Goal: Task Accomplishment & Management: Use online tool/utility

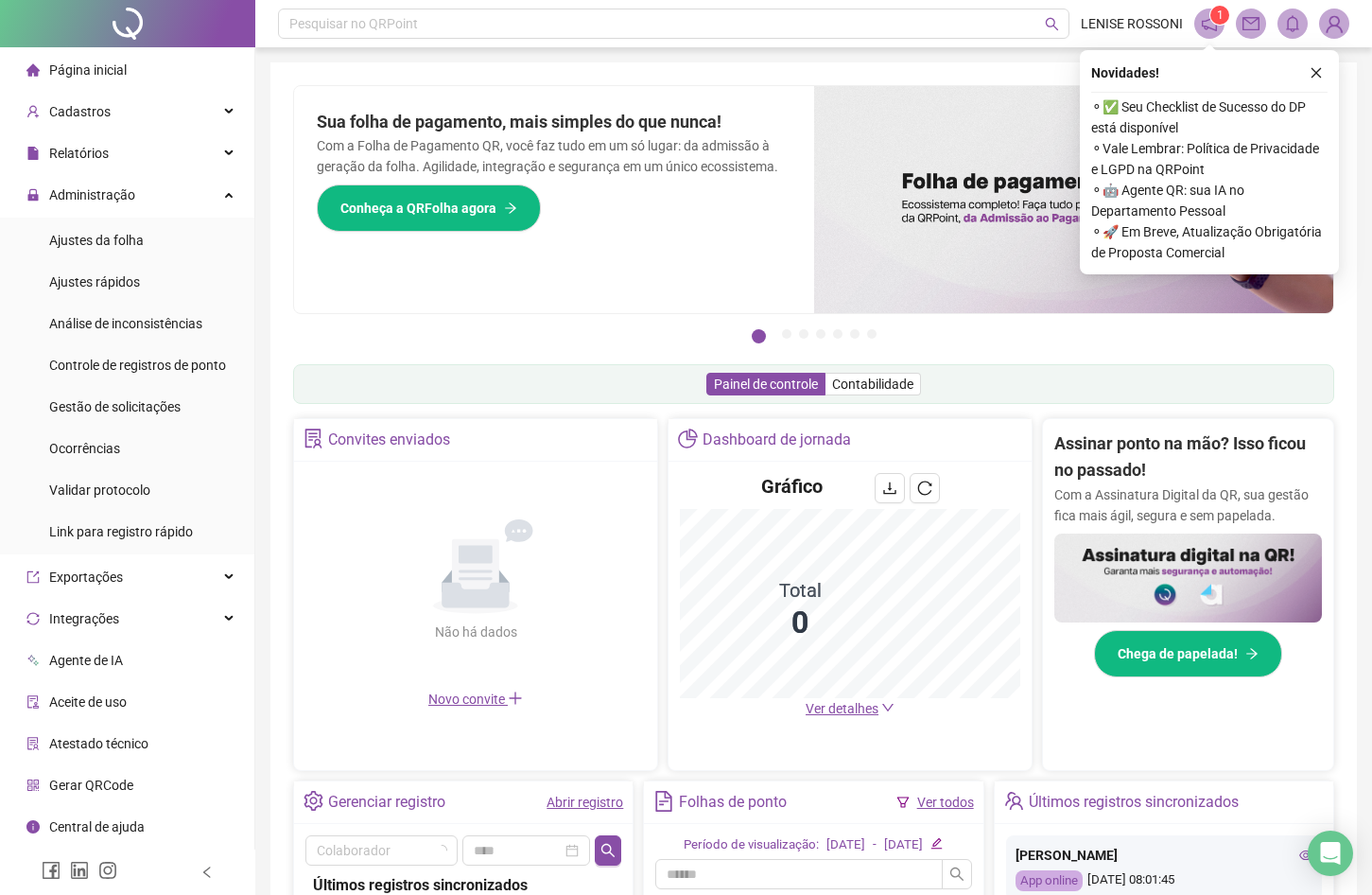
click at [95, 199] on body "Página inicial Cadastros Relatórios Administração Ajustes da folha Ajustes rápi…" at bounding box center [686, 447] width 1372 height 895
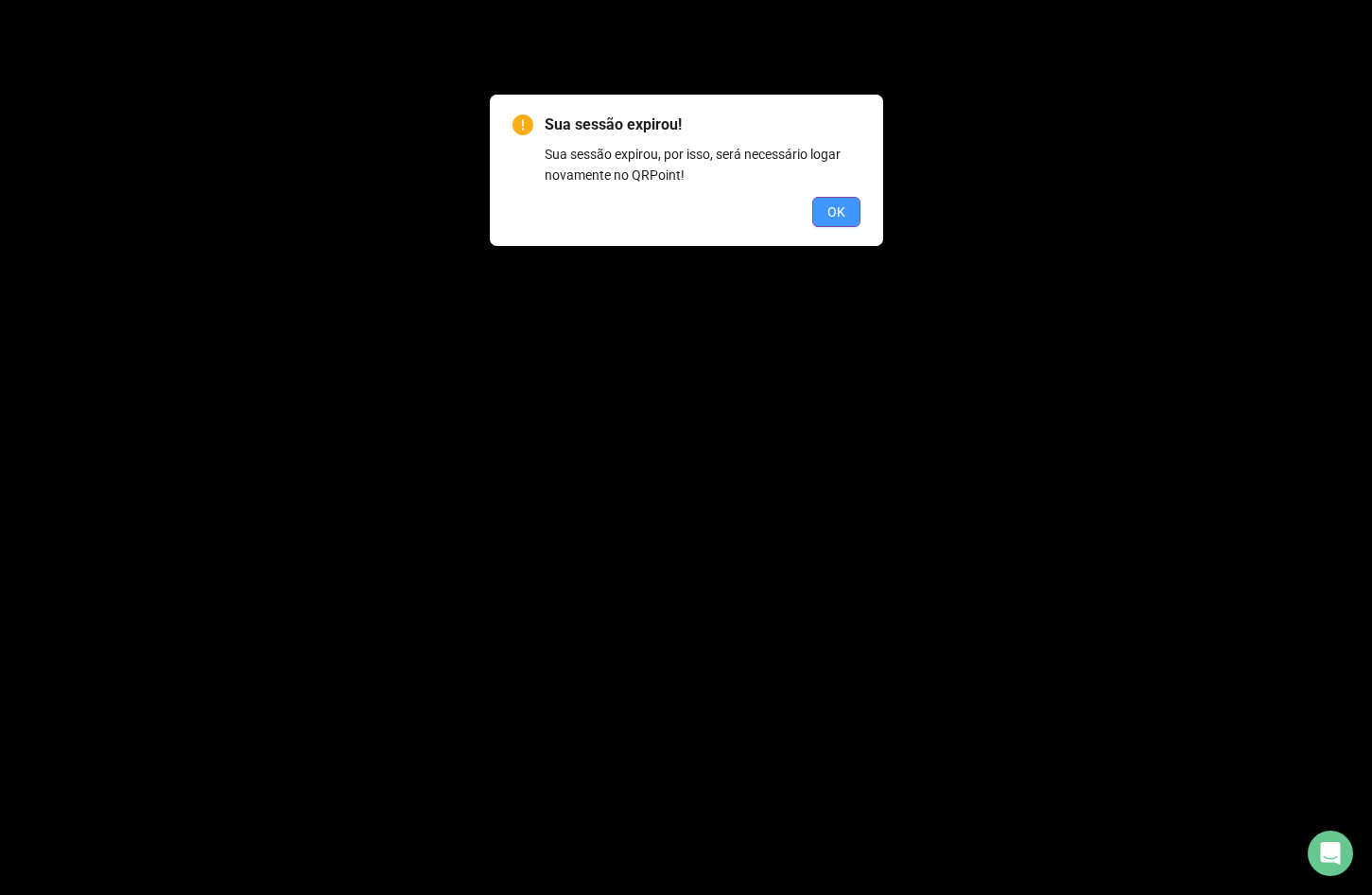
click at [824, 219] on button "OK" at bounding box center [836, 212] width 48 height 30
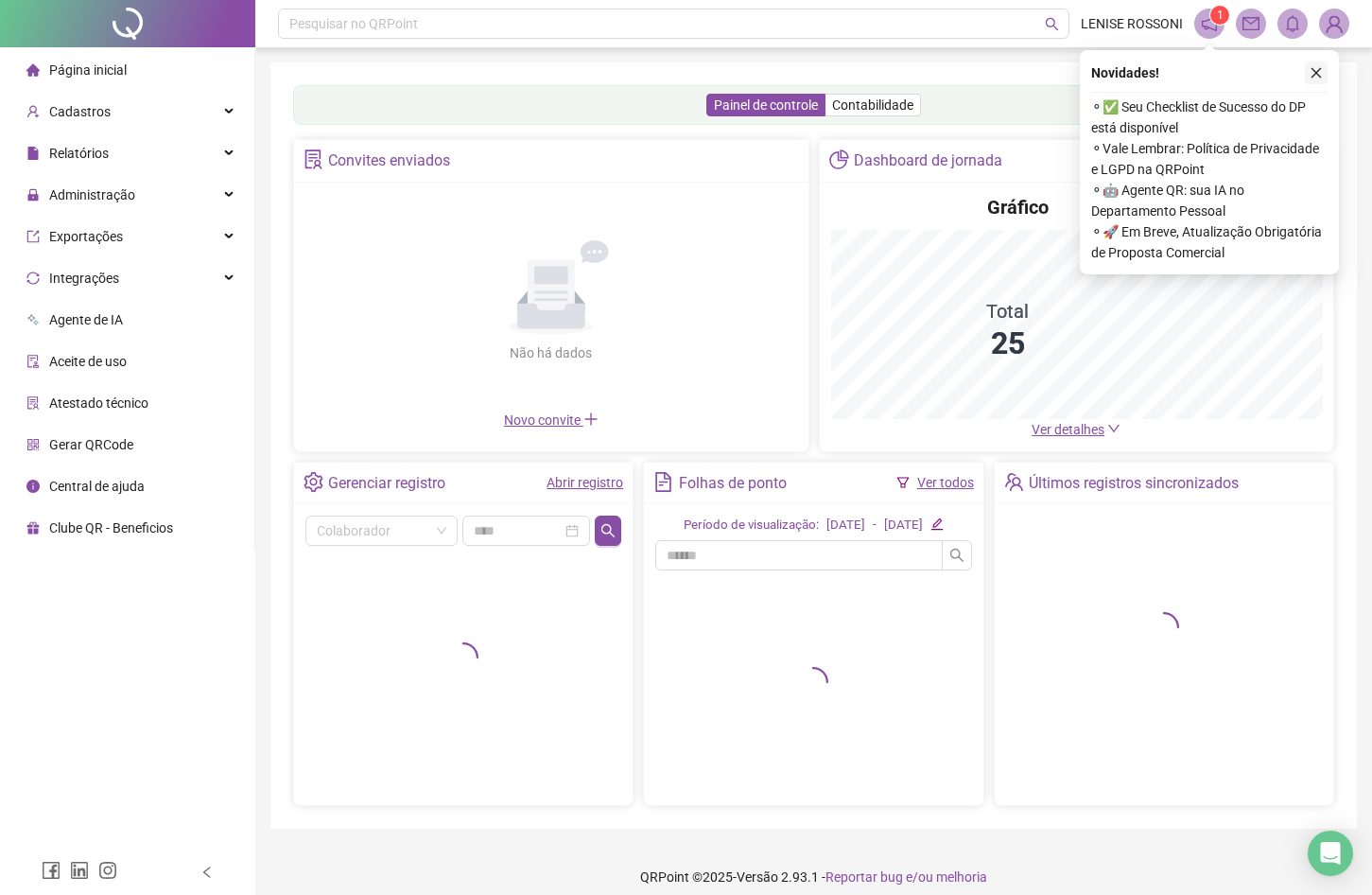
click at [1323, 74] on button "button" at bounding box center [1316, 73] width 23 height 23
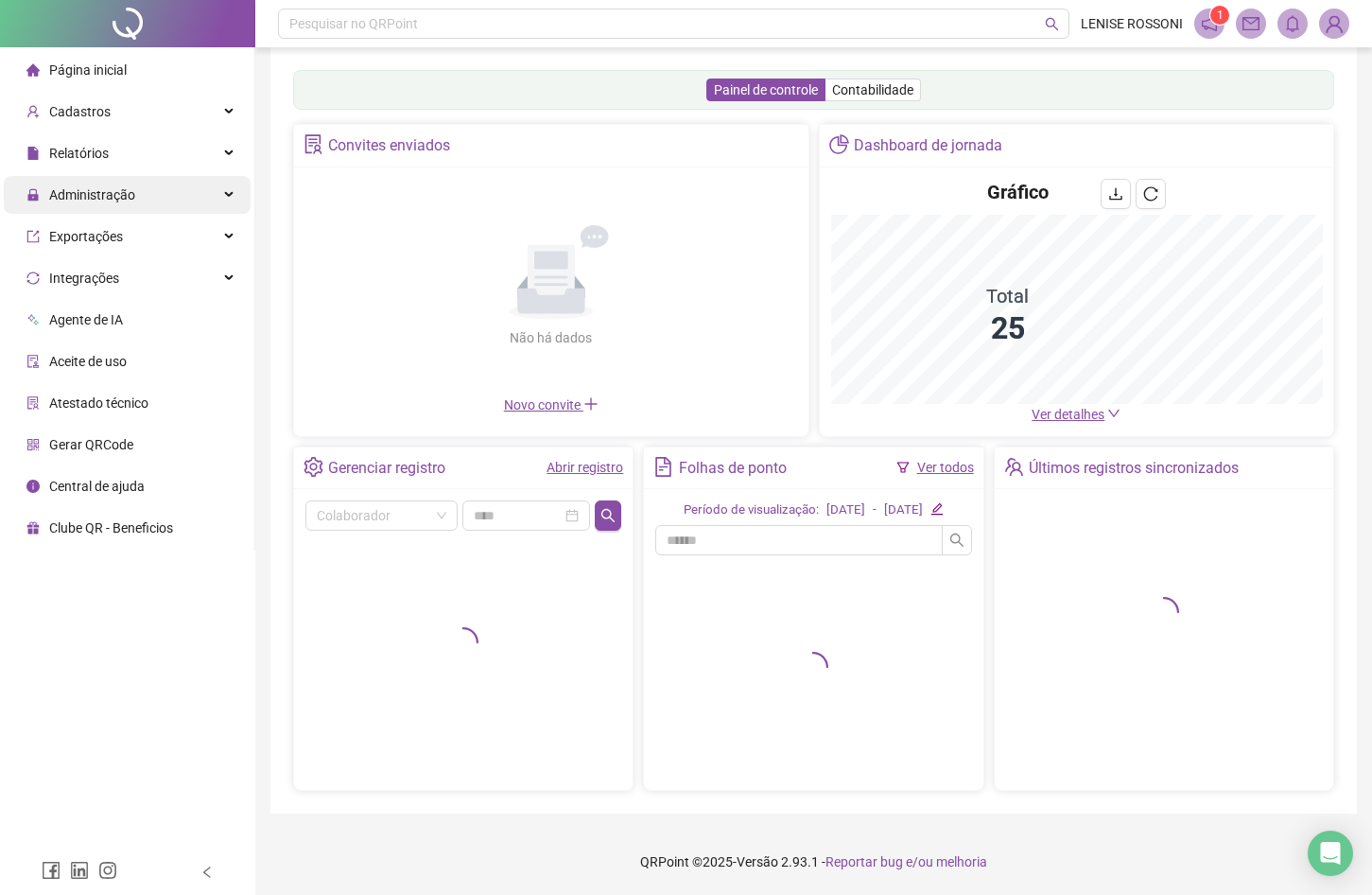
scroll to position [26, 1]
click at [88, 203] on span "Administração" at bounding box center [92, 195] width 86 height 15
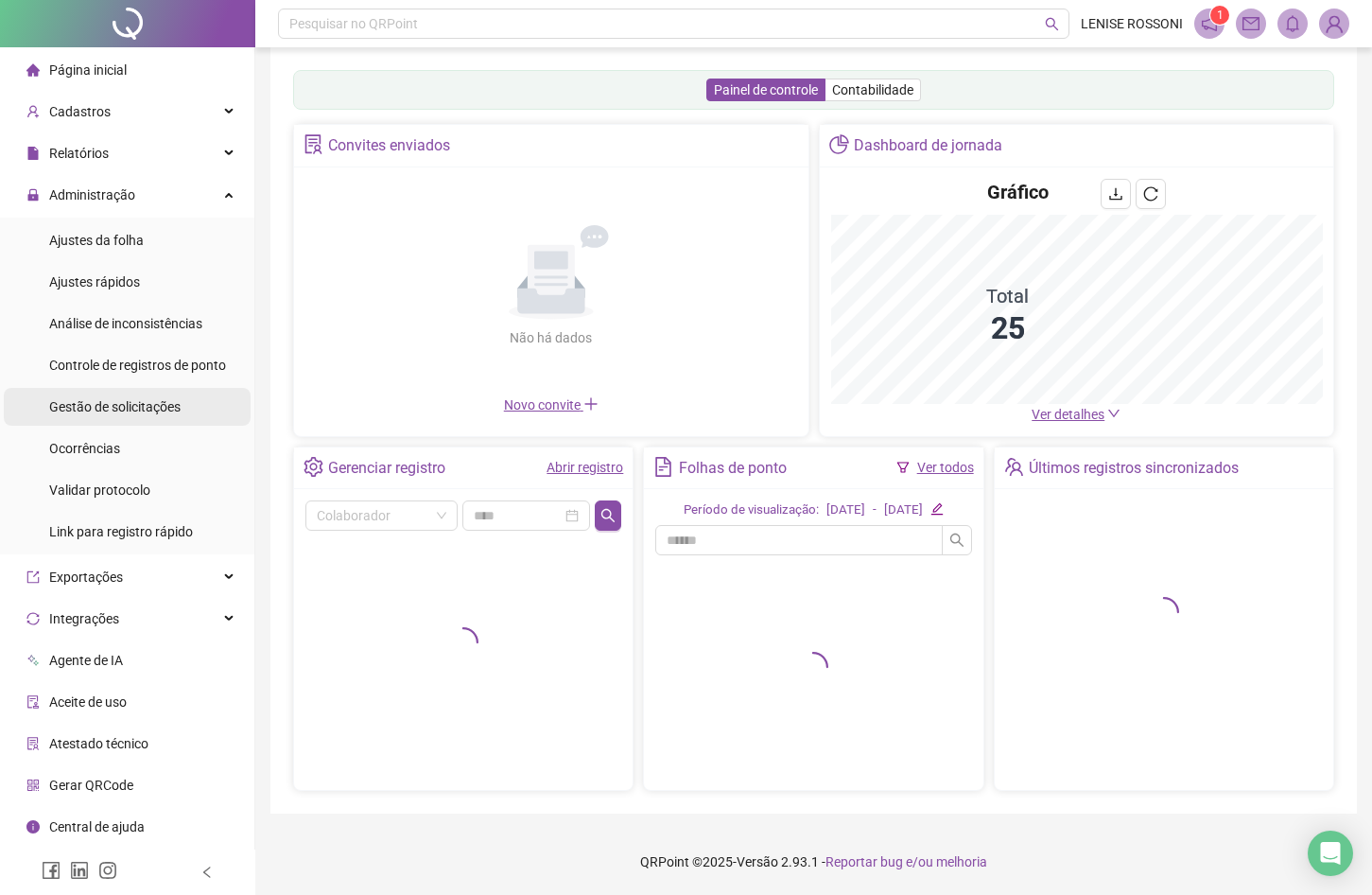
click at [103, 399] on span "Gestão de solicitações" at bounding box center [115, 406] width 132 height 15
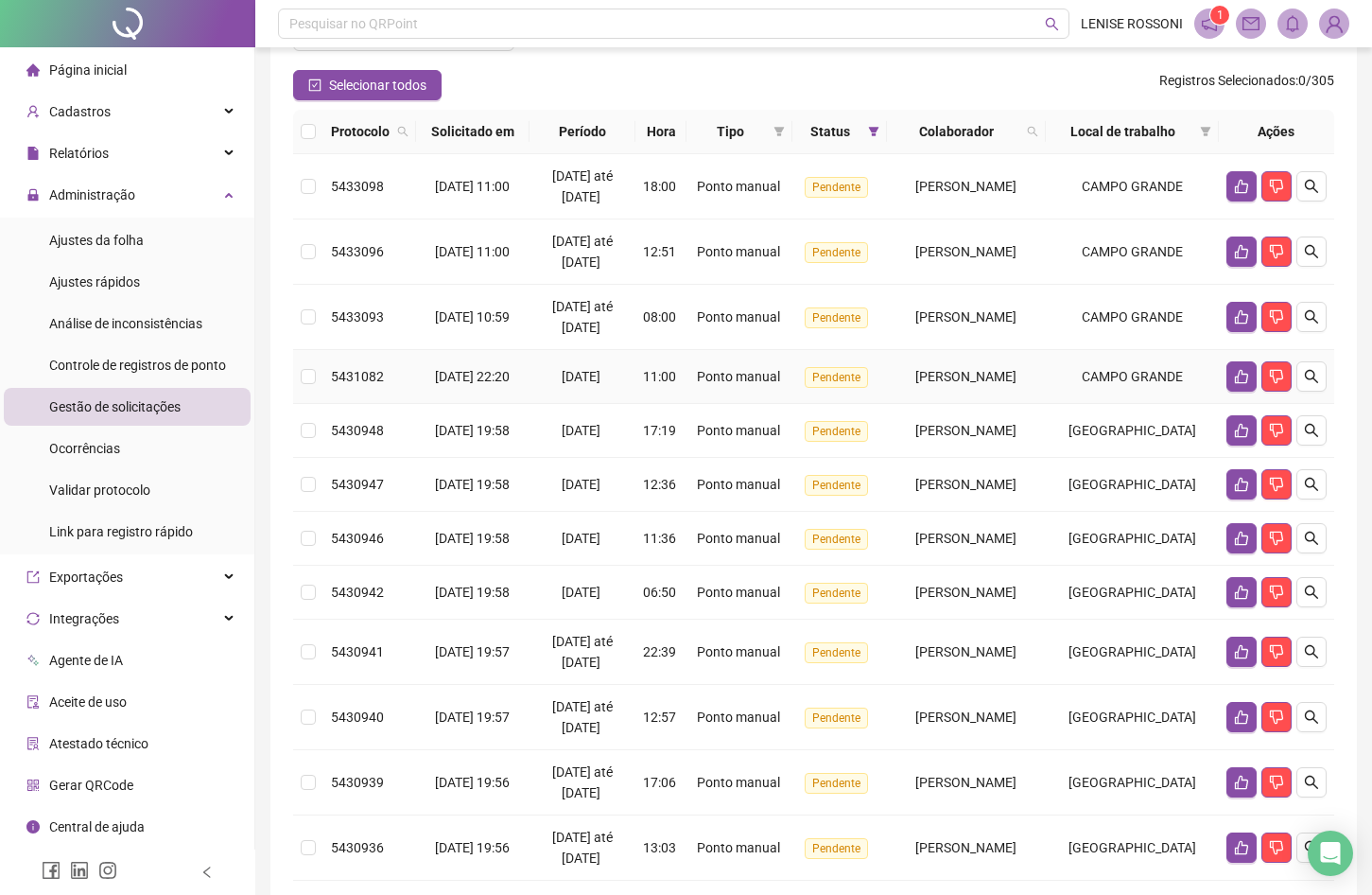
scroll to position [154, 0]
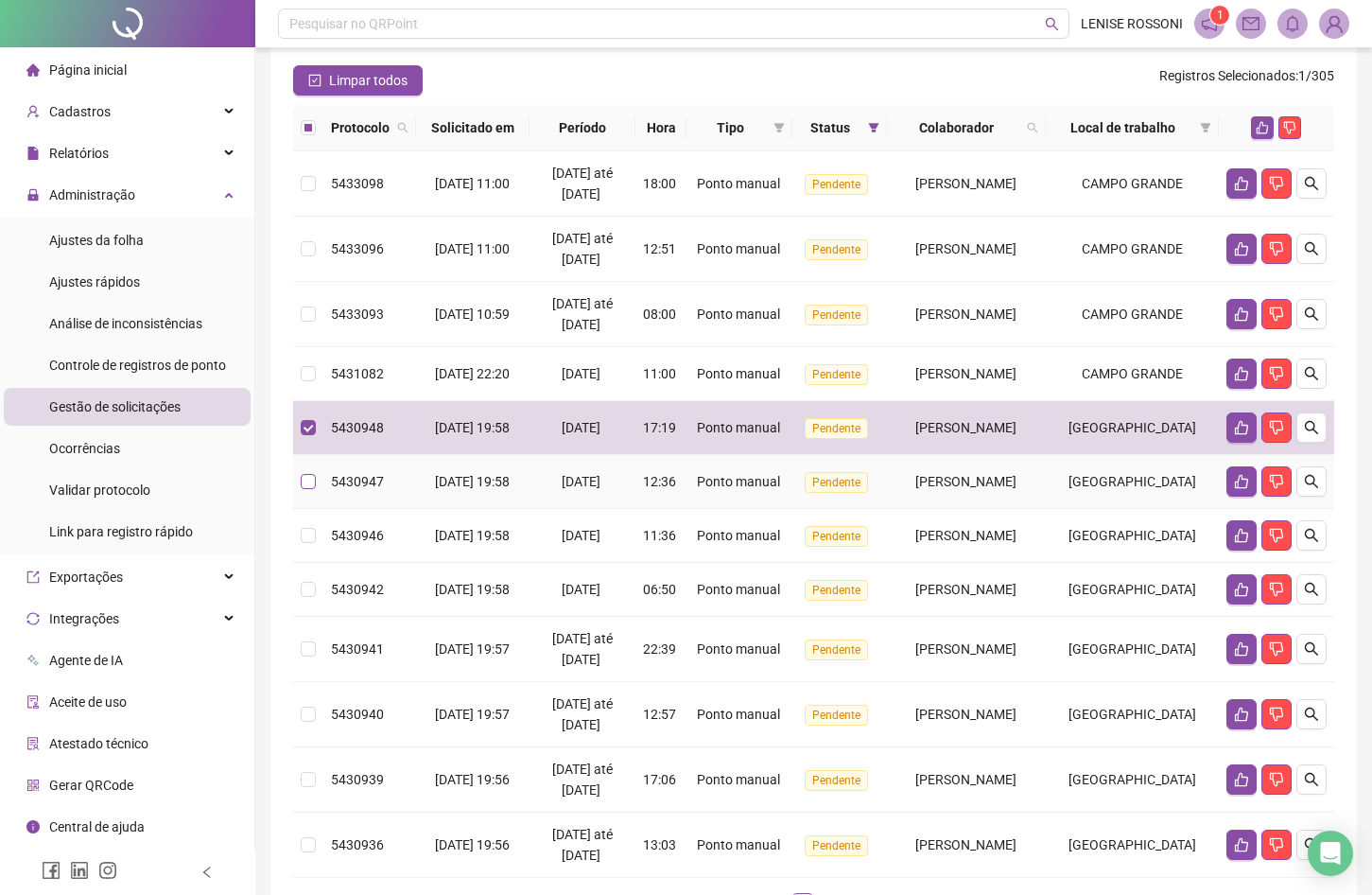
click at [309, 492] on label at bounding box center [309, 481] width 15 height 21
click at [310, 489] on span at bounding box center [309, 481] width 15 height 15
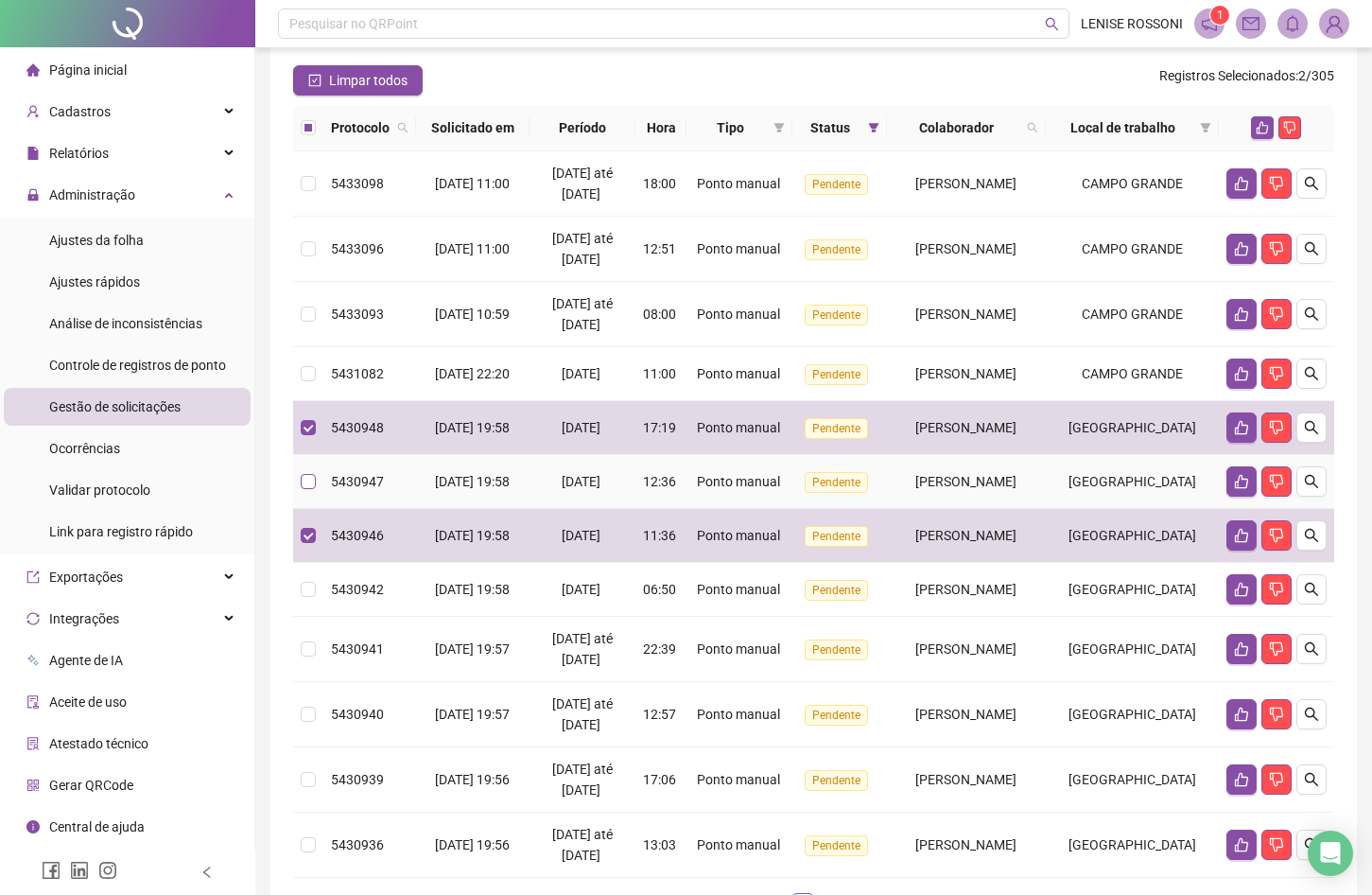
click at [307, 492] on label at bounding box center [309, 481] width 15 height 21
click at [311, 489] on span at bounding box center [309, 481] width 15 height 15
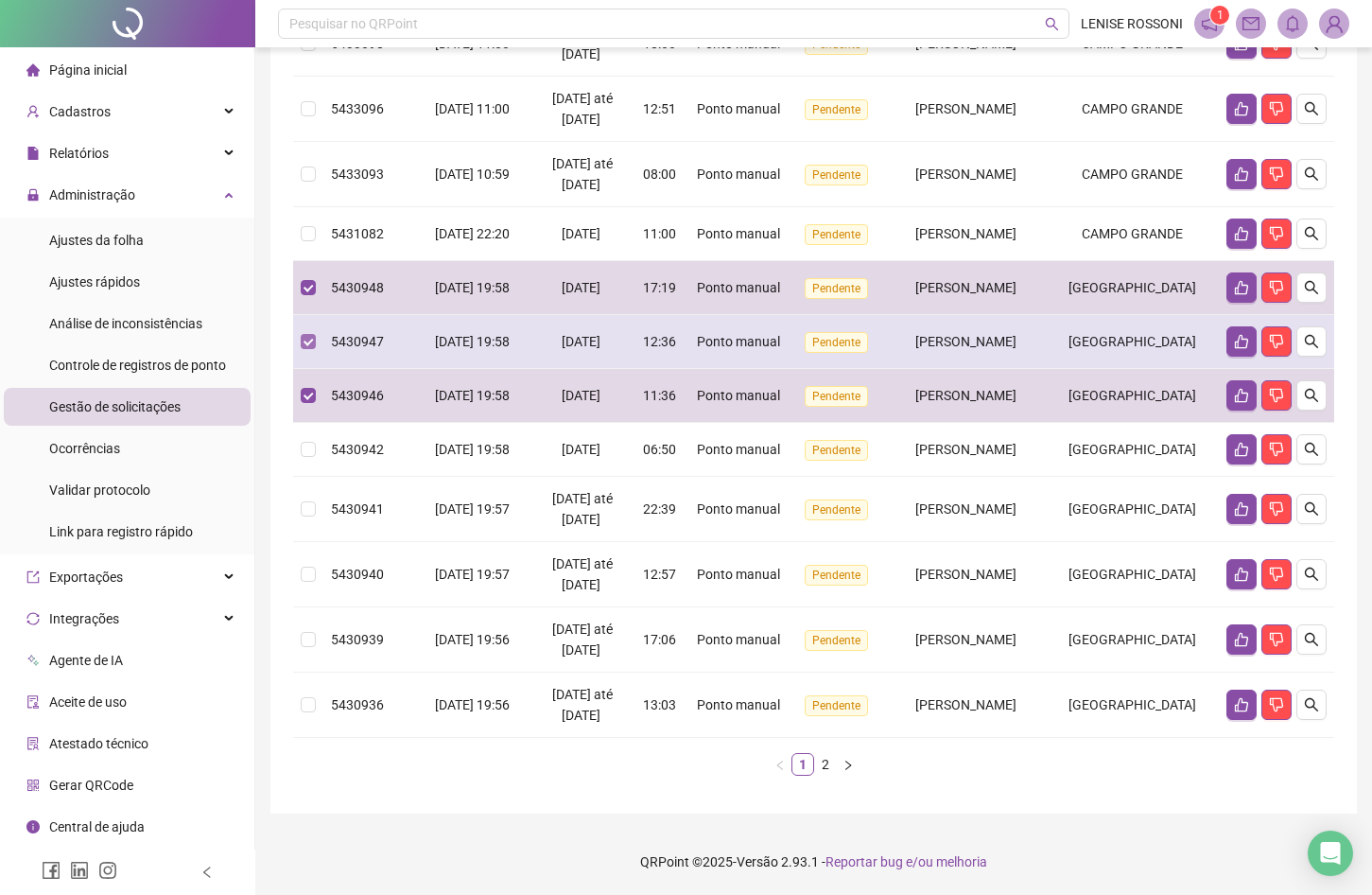
scroll to position [426, 0]
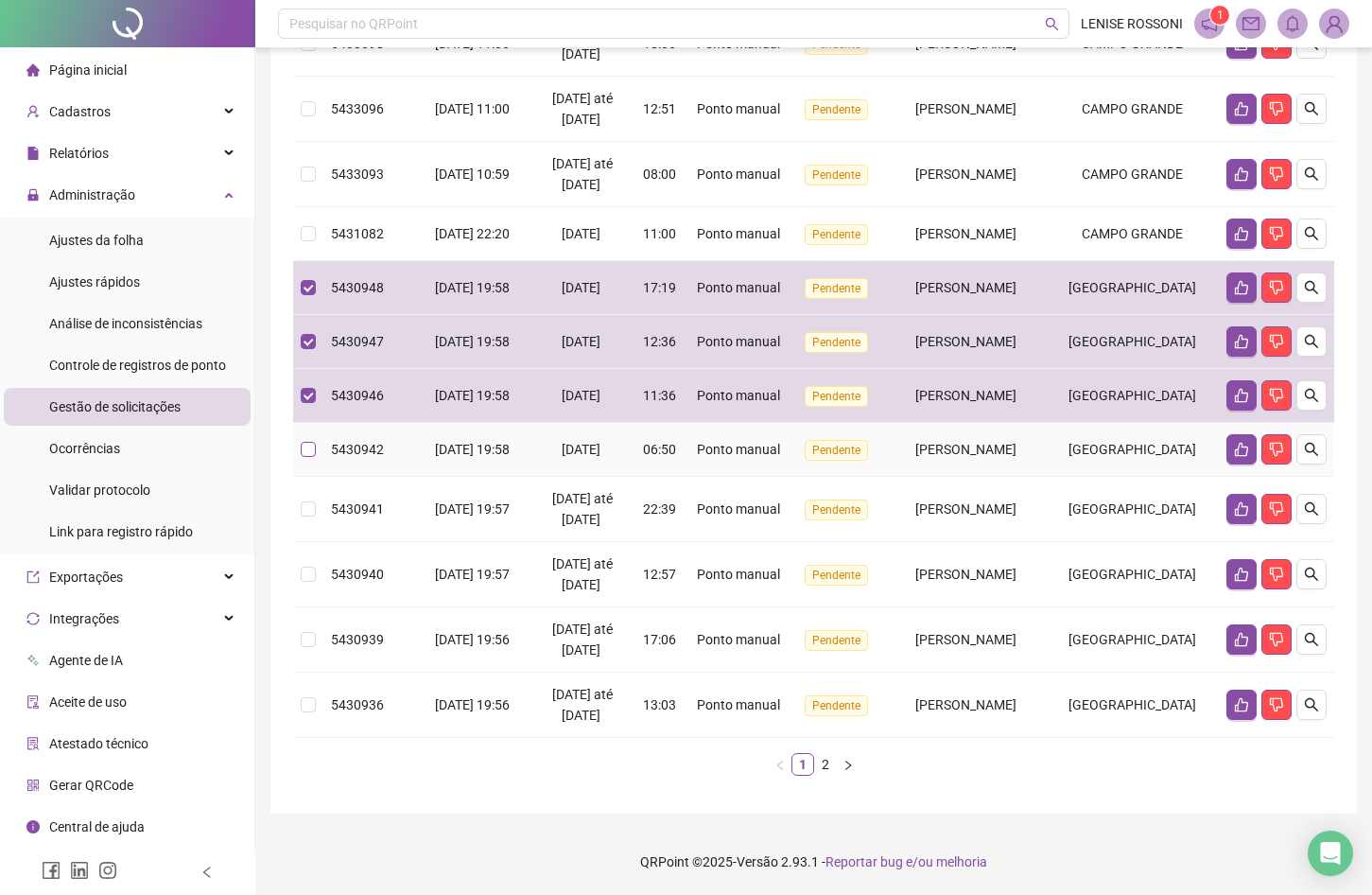
click at [312, 450] on span at bounding box center [309, 449] width 15 height 15
click at [299, 562] on td at bounding box center [309, 574] width 30 height 65
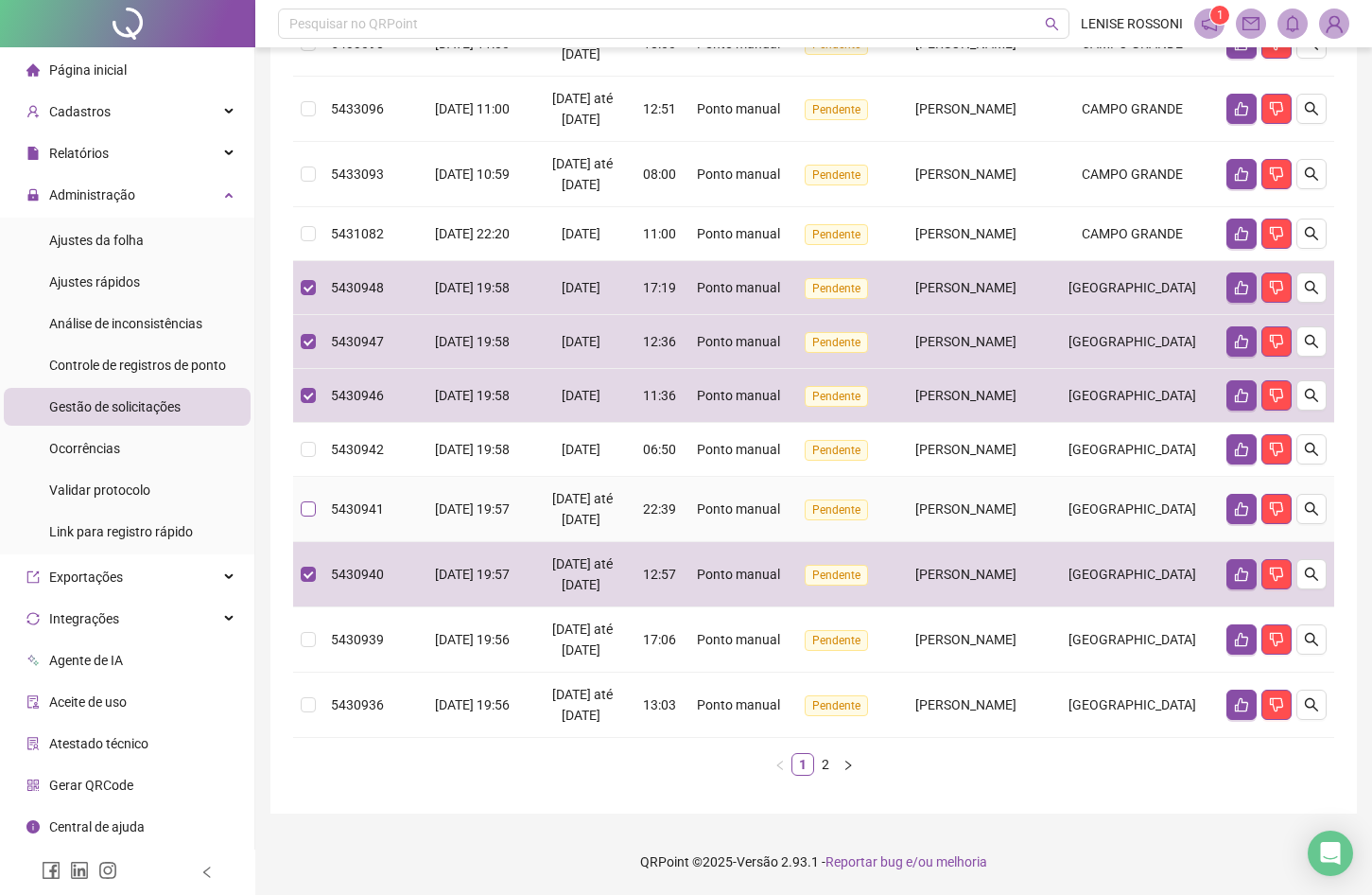
click at [315, 515] on span at bounding box center [309, 509] width 15 height 15
click at [312, 510] on span at bounding box center [309, 509] width 15 height 15
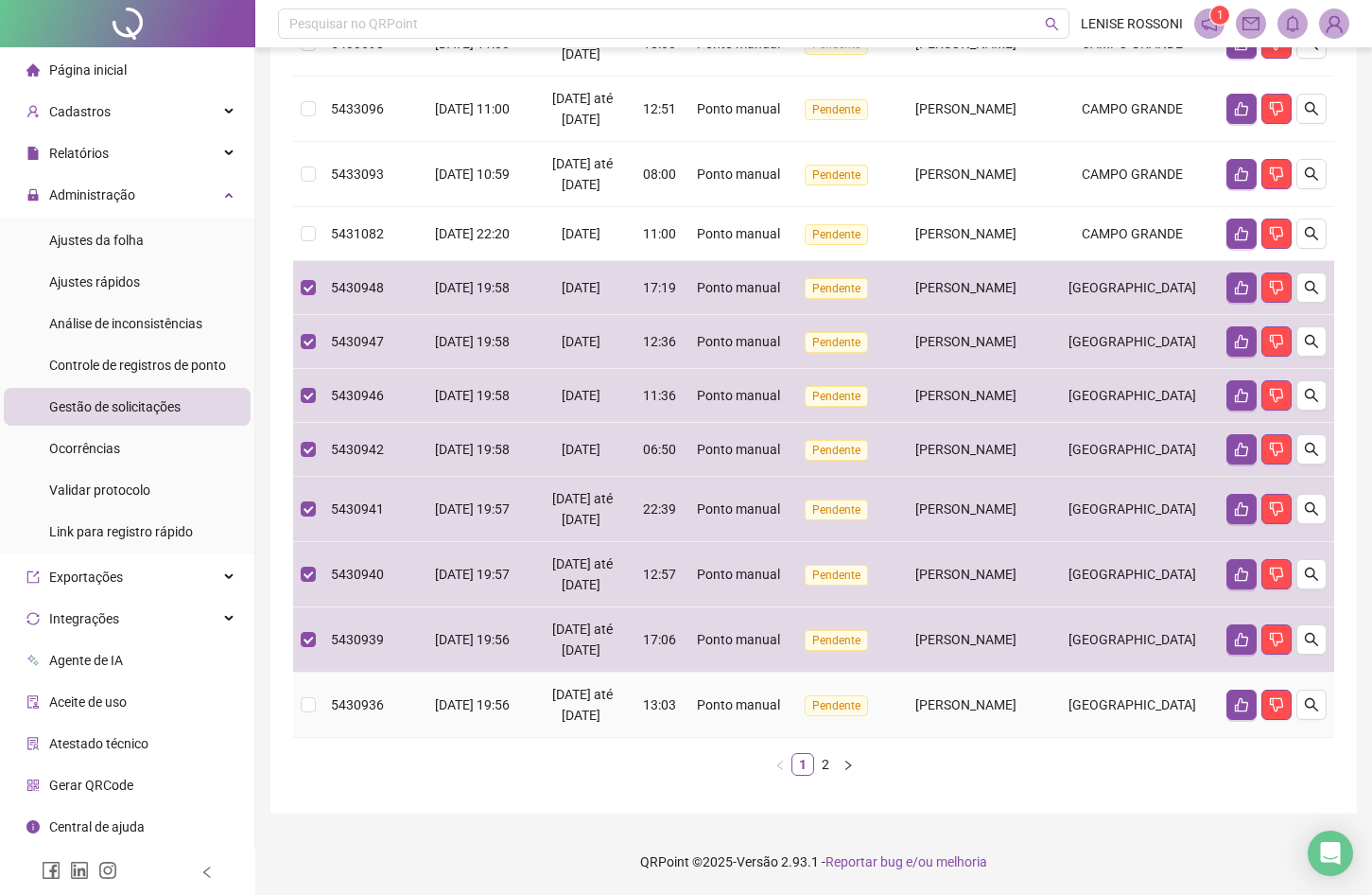
click at [300, 737] on td at bounding box center [309, 705] width 30 height 65
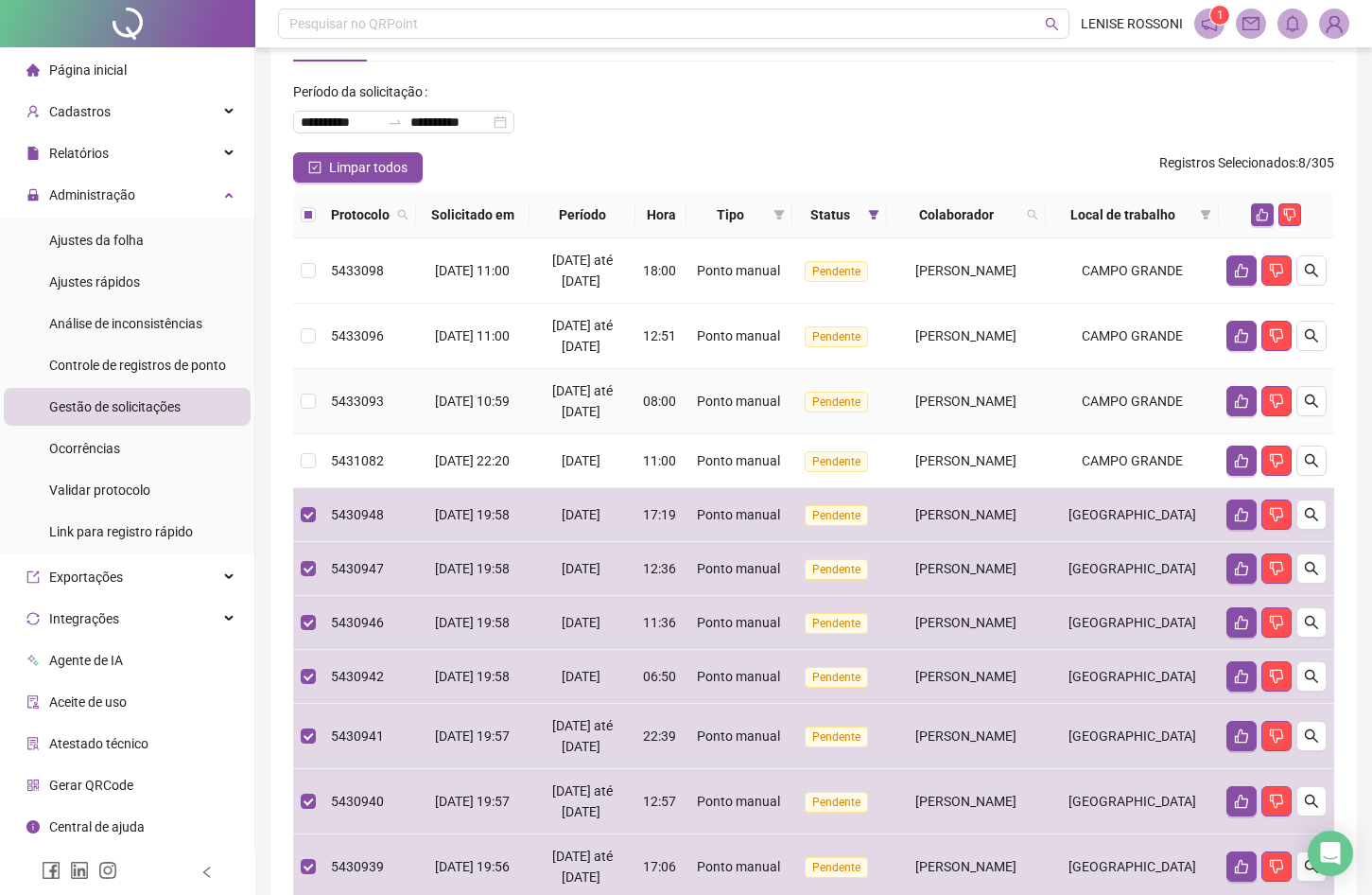
scroll to position [66, 0]
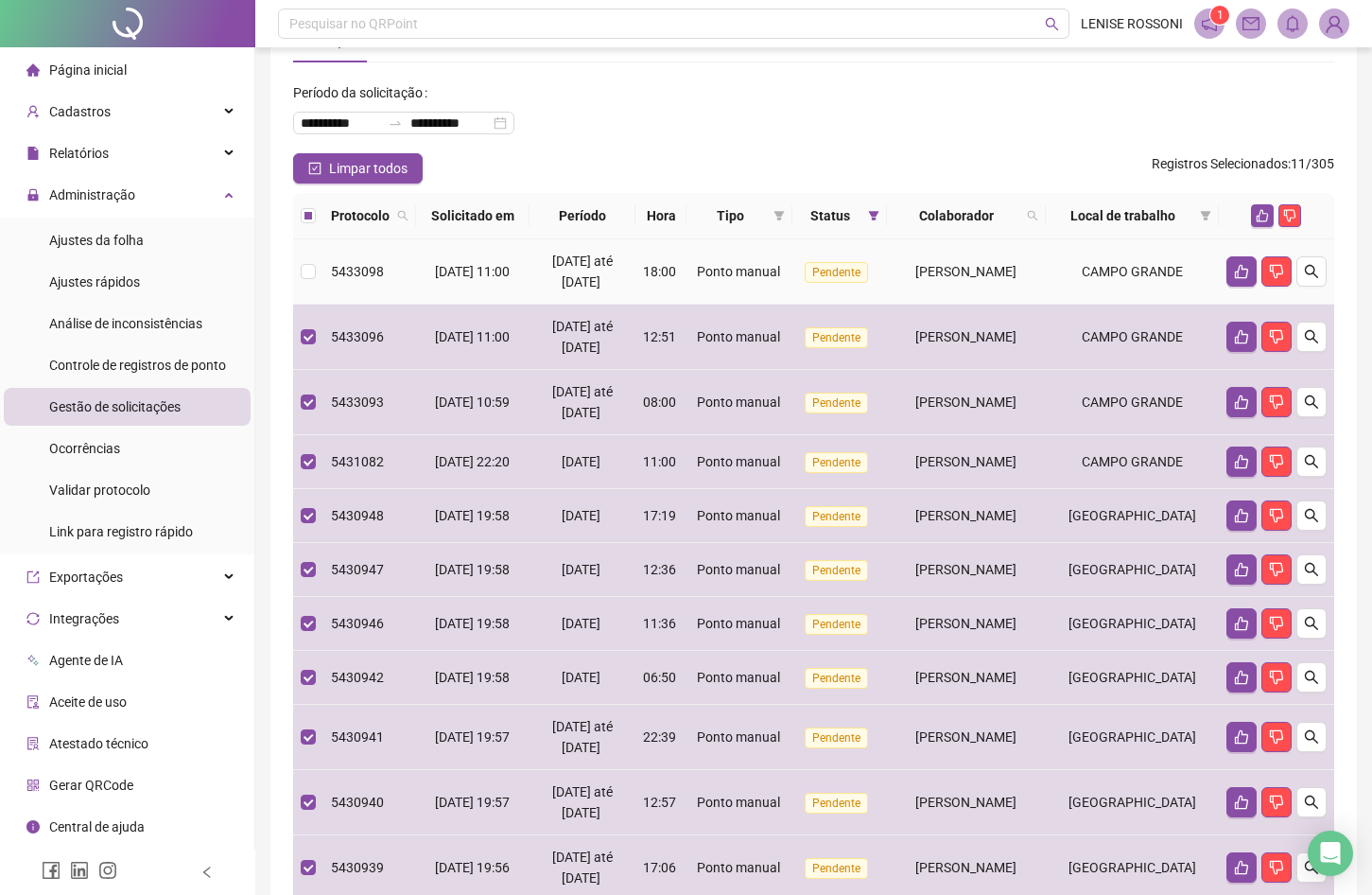
click at [314, 286] on td at bounding box center [309, 272] width 30 height 65
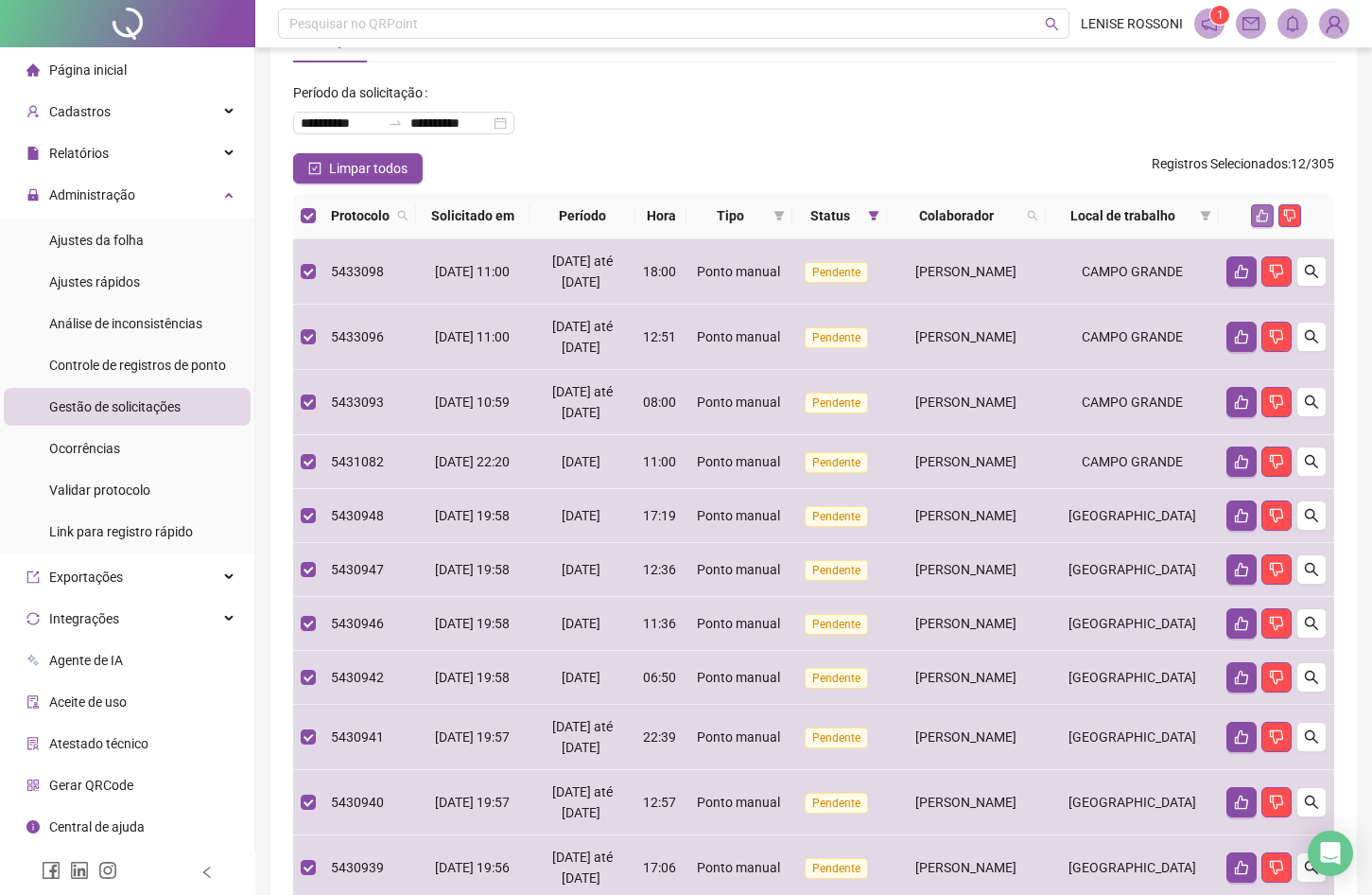
click at [1265, 223] on icon "like" at bounding box center [1262, 216] width 13 height 13
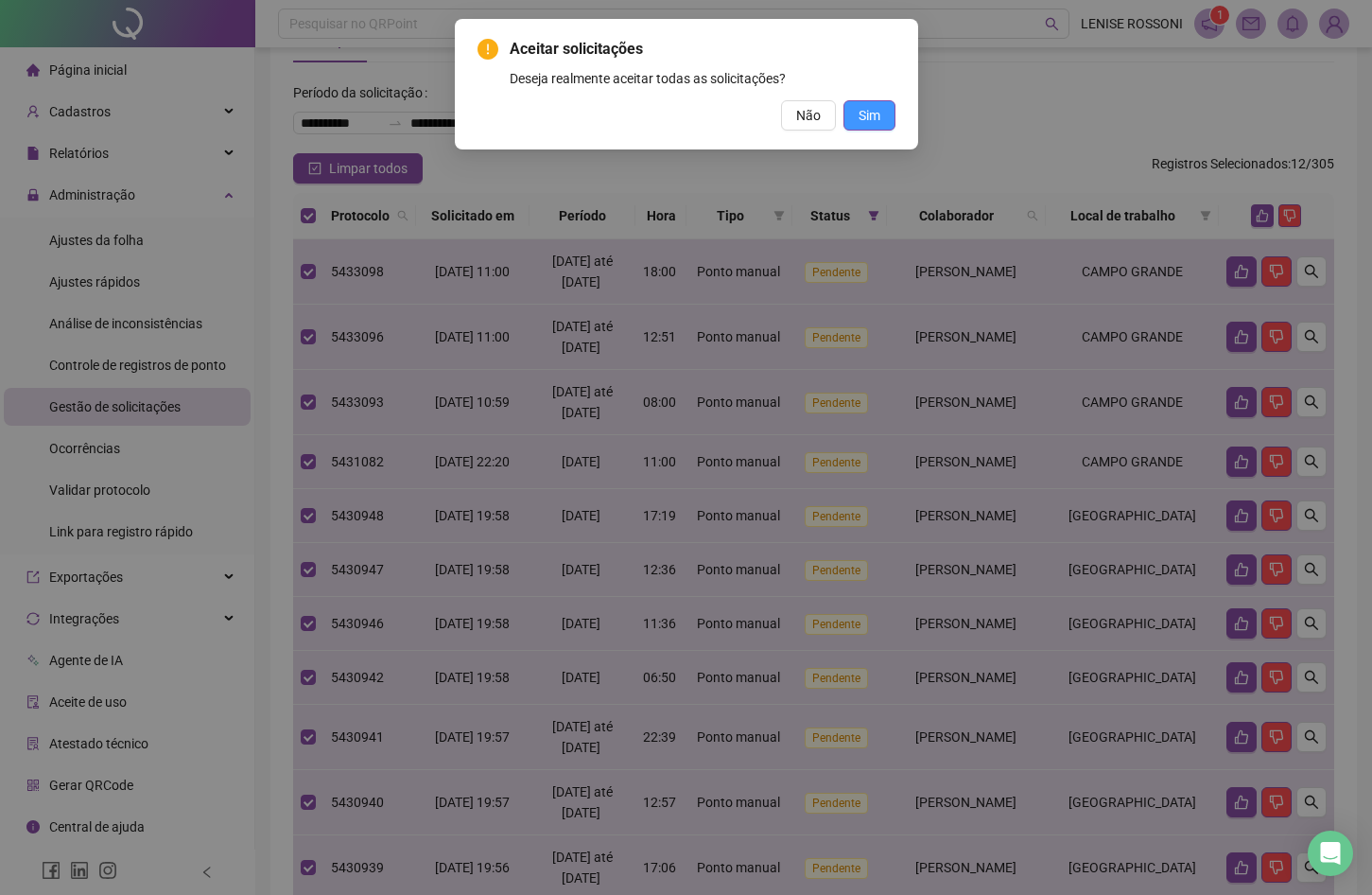
click at [855, 126] on button "Sim" at bounding box center [869, 116] width 52 height 30
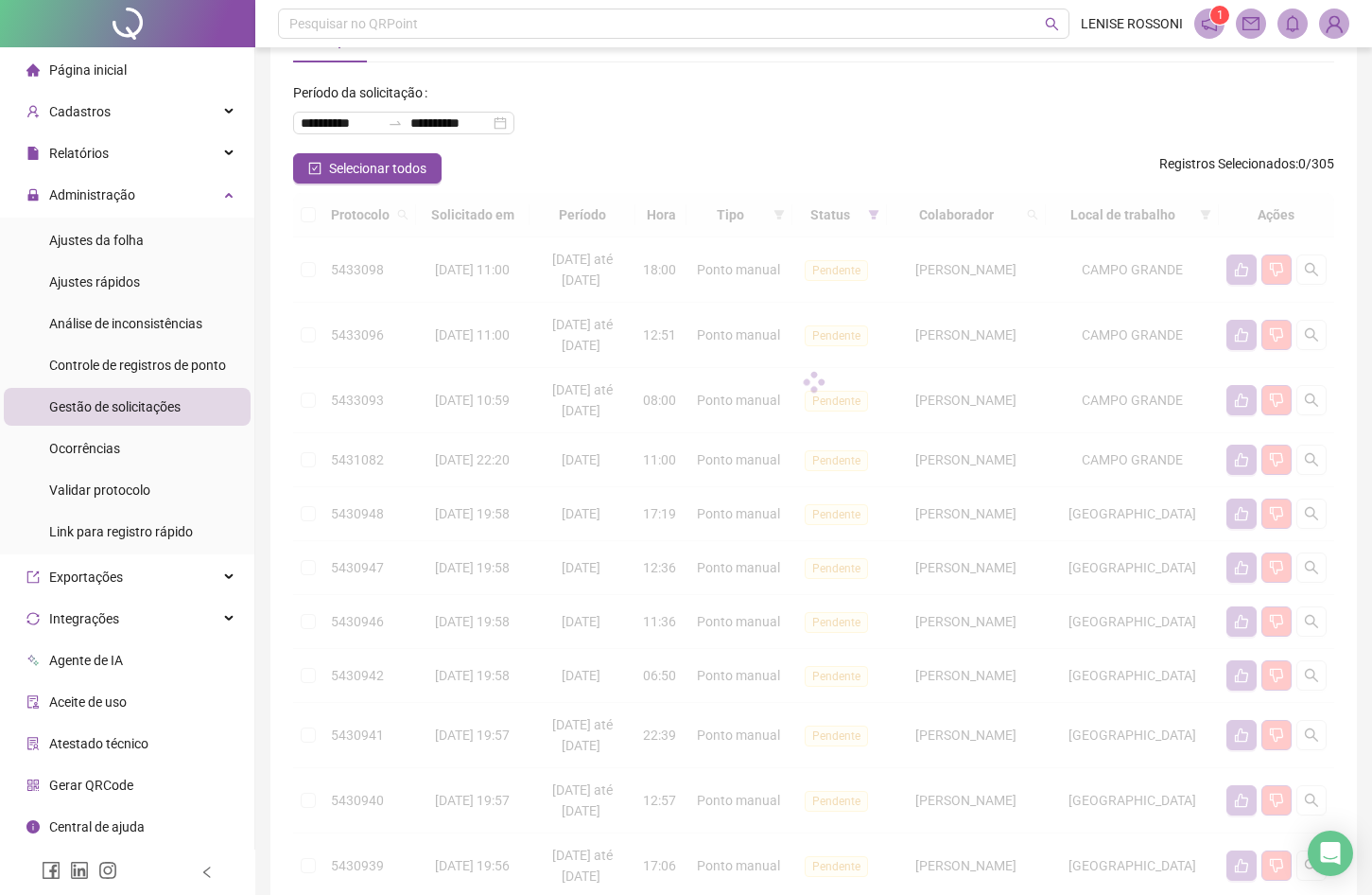
scroll to position [0, 0]
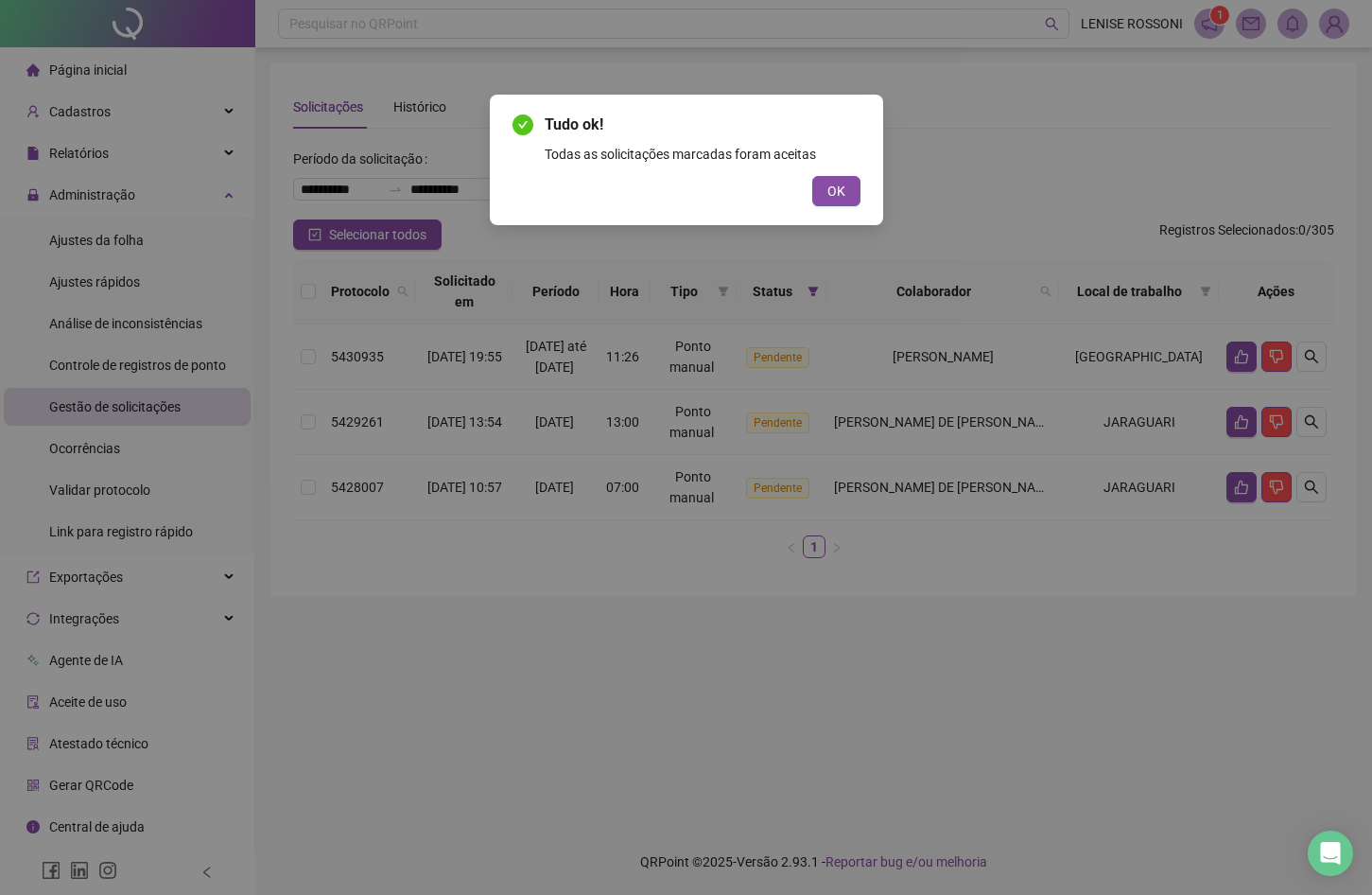
click at [597, 337] on div "Tudo ok! Todas as solicitações marcadas foram aceitas OK" at bounding box center [686, 447] width 1372 height 895
click at [849, 198] on button "OK" at bounding box center [836, 191] width 48 height 30
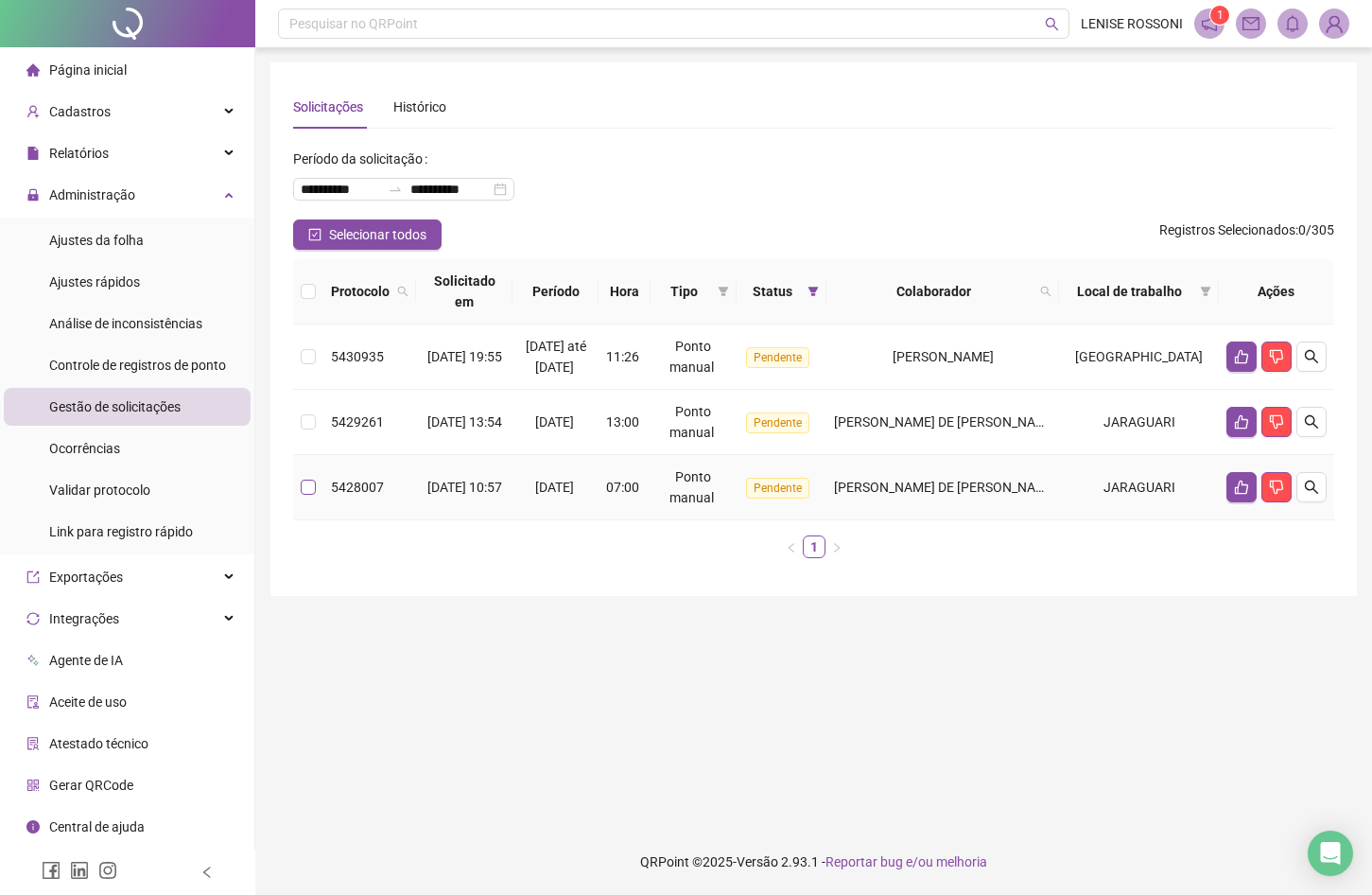
click at [307, 497] on label at bounding box center [309, 487] width 15 height 21
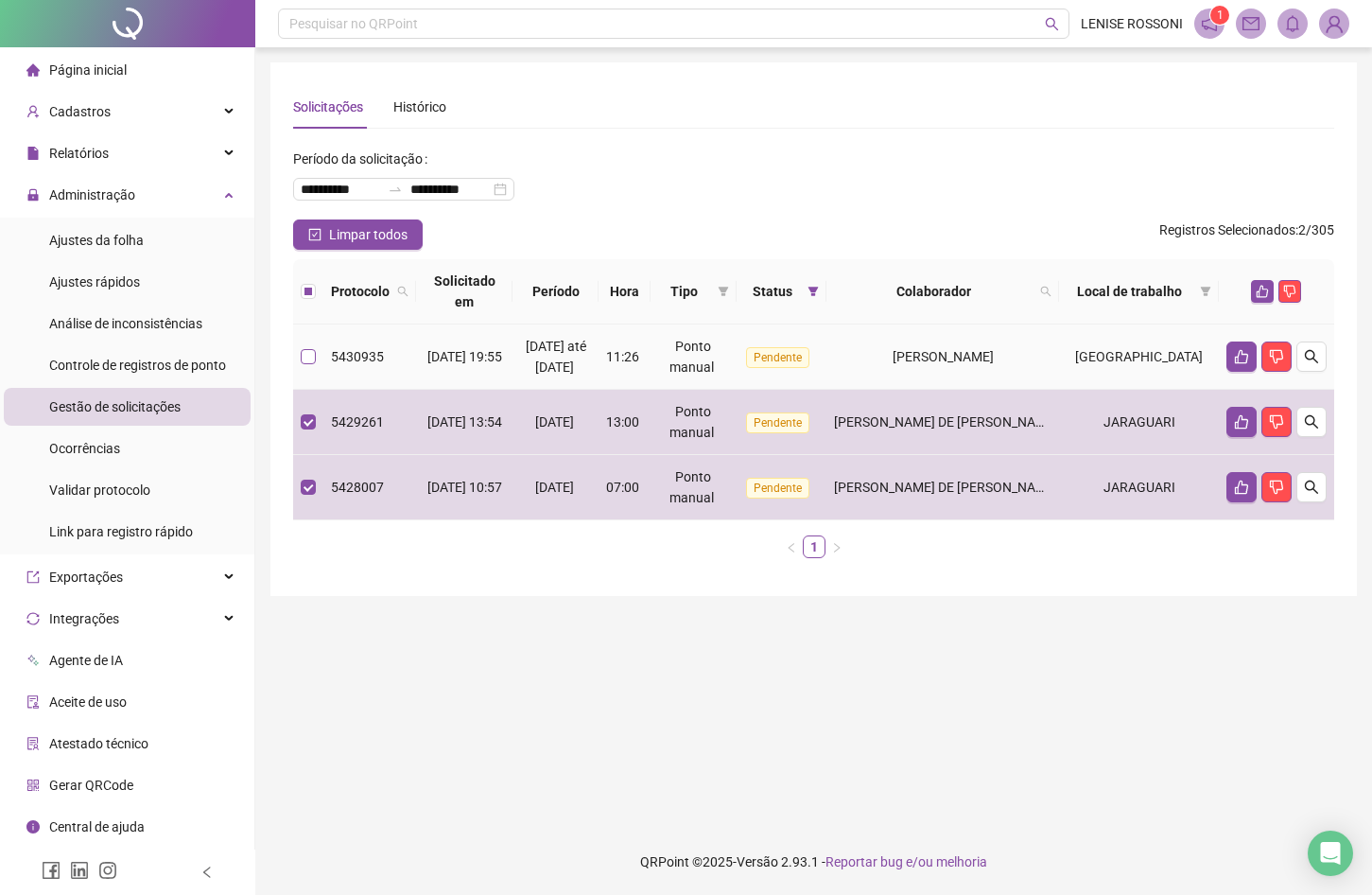
click at [315, 364] on span at bounding box center [309, 357] width 15 height 15
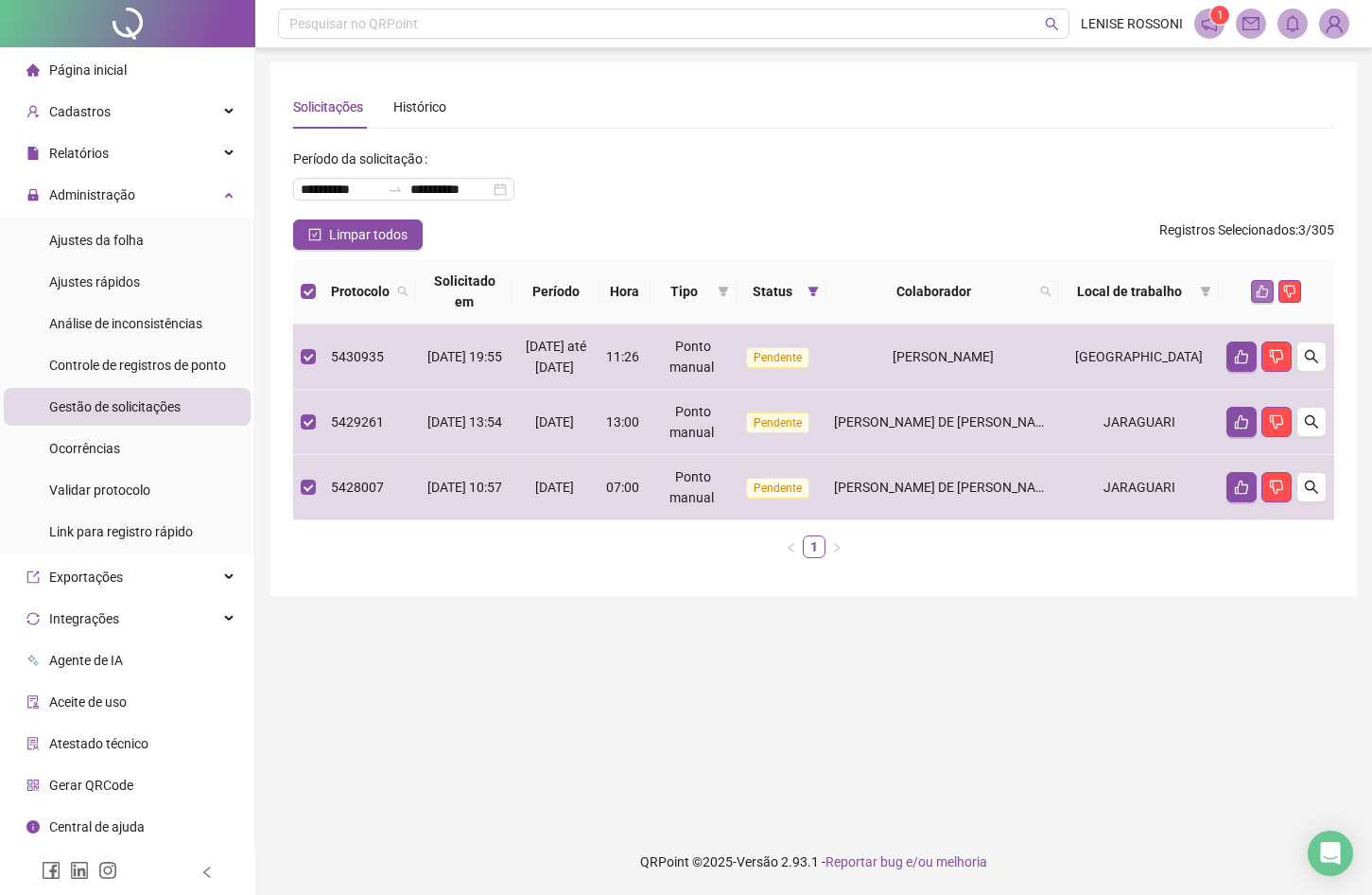
click at [1270, 285] on button "button" at bounding box center [1262, 292] width 23 height 23
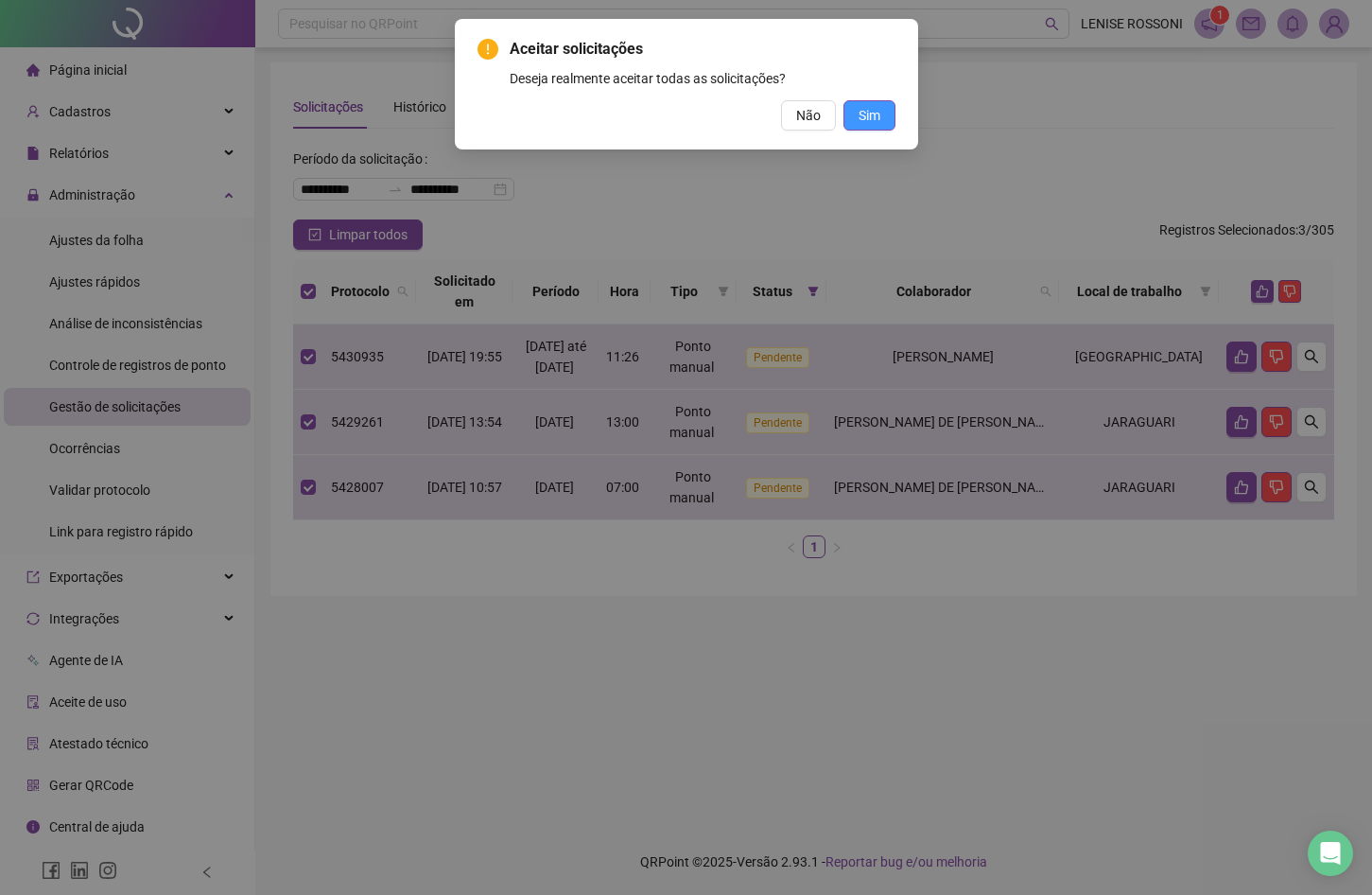
click at [864, 116] on span "Sim" at bounding box center [869, 116] width 22 height 21
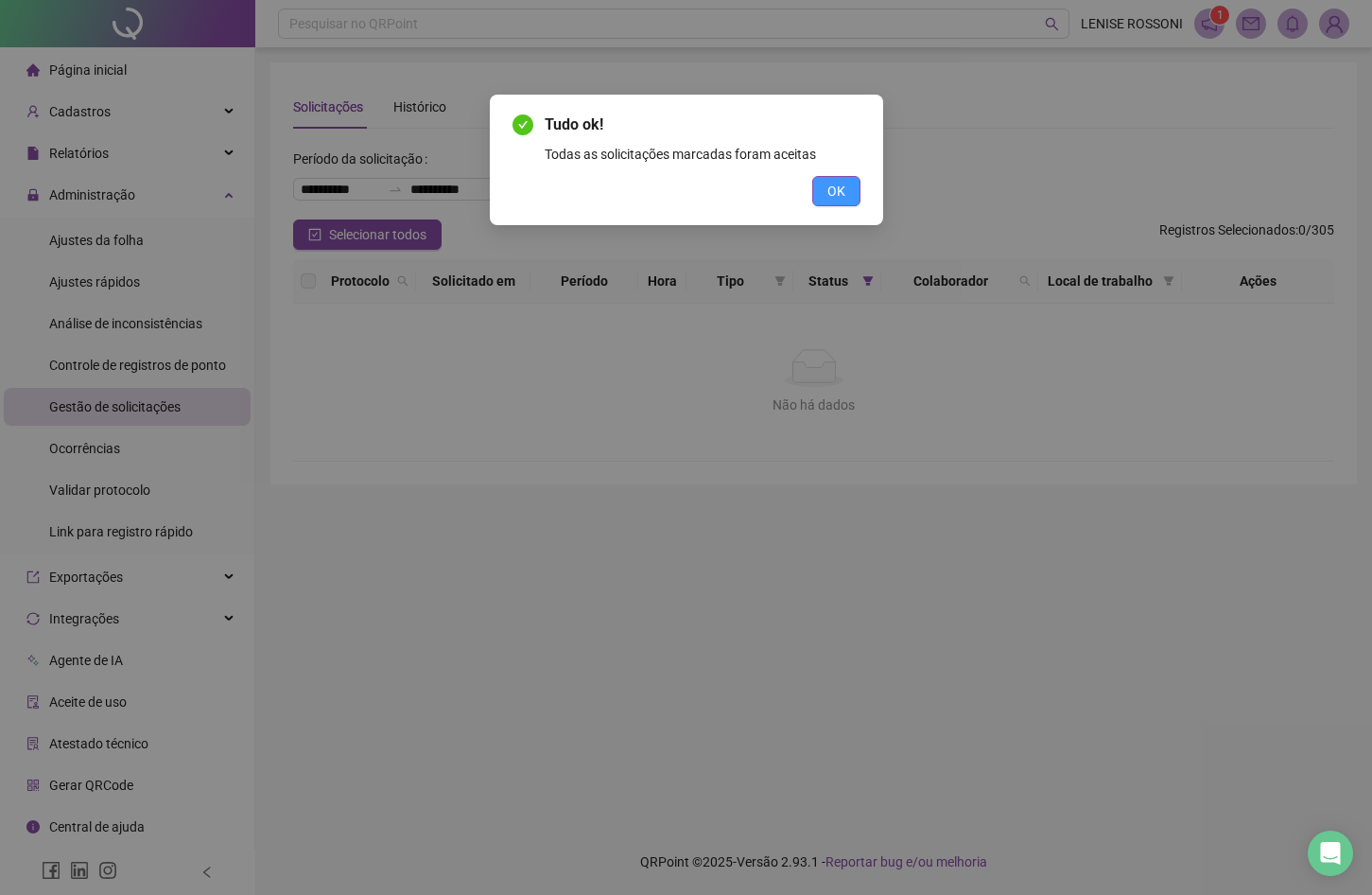
click at [835, 188] on span "OK" at bounding box center [836, 191] width 18 height 21
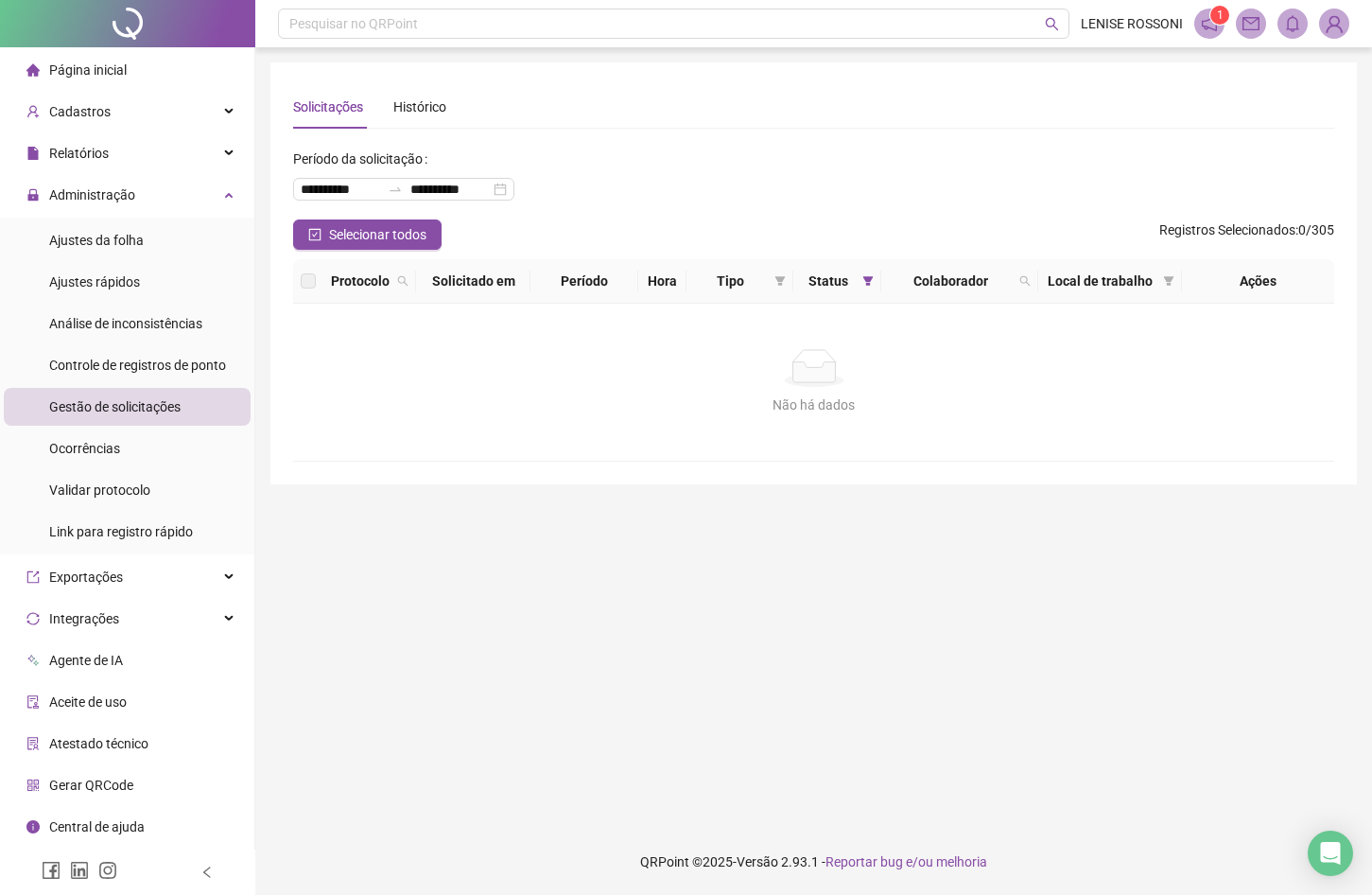
click at [118, 78] on div "Página inicial" at bounding box center [77, 70] width 100 height 38
